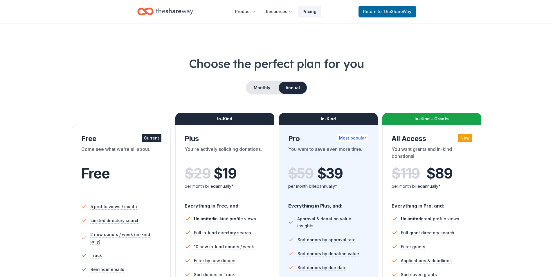
scroll to position [1065, 0]
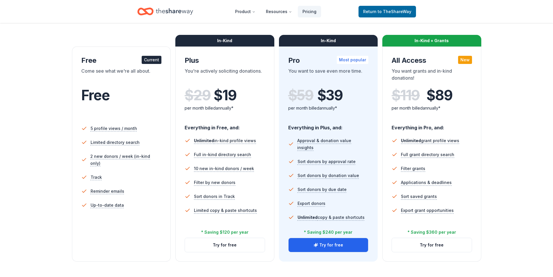
scroll to position [75, 0]
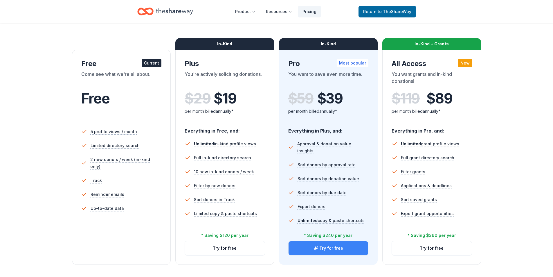
click at [325, 250] on button "Try for free" at bounding box center [329, 248] width 80 height 14
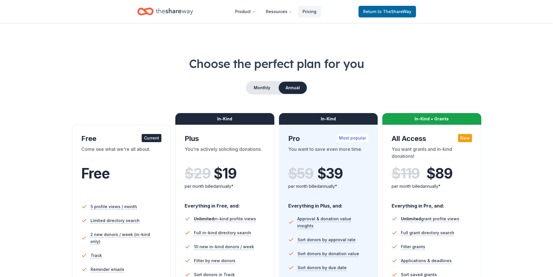
scroll to position [75, 0]
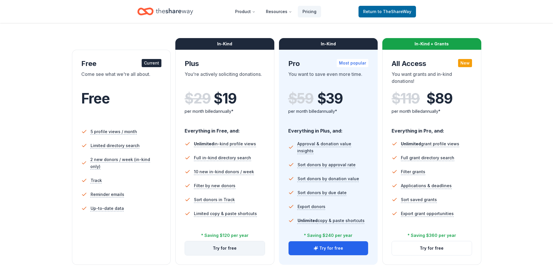
click at [225, 248] on button "Try for free" at bounding box center [225, 248] width 80 height 14
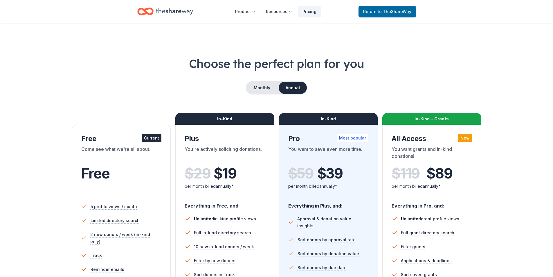
scroll to position [75, 0]
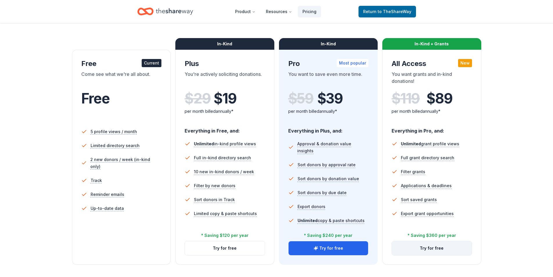
click at [450, 246] on button "Try for free" at bounding box center [432, 248] width 80 height 14
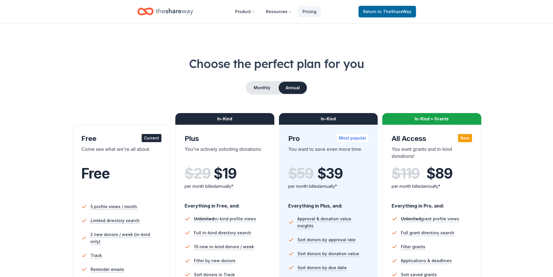
scroll to position [75, 0]
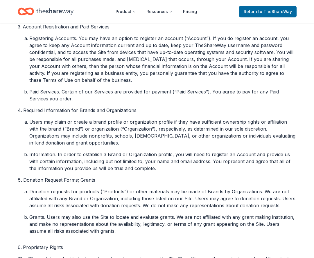
scroll to position [322, 0]
